Goal: Task Accomplishment & Management: Manage account settings

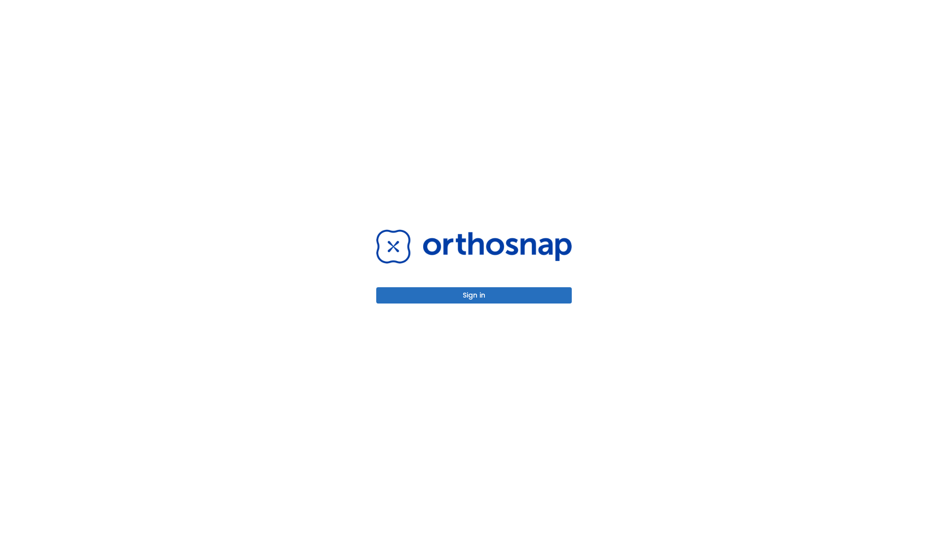
click at [474, 295] on button "Sign in" at bounding box center [474, 295] width 196 height 16
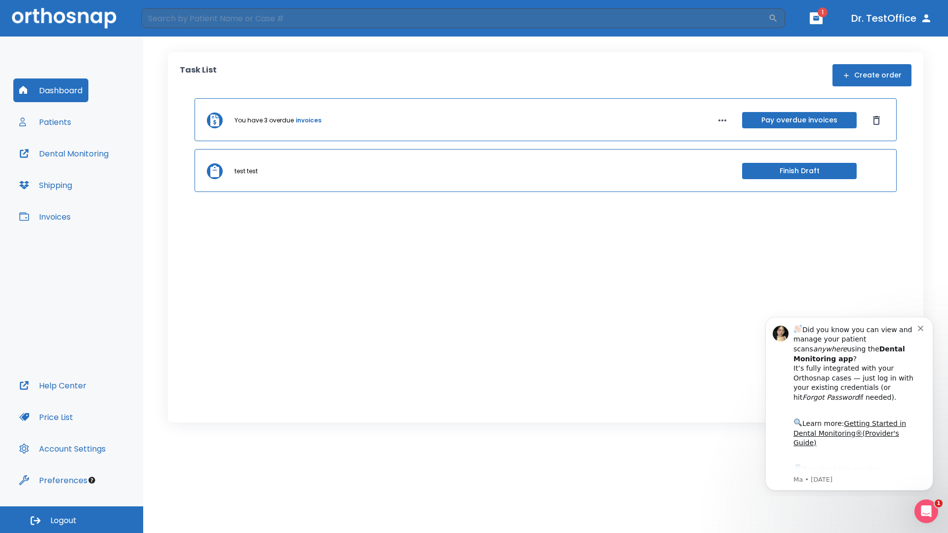
click at [72, 520] on span "Logout" at bounding box center [63, 521] width 26 height 11
